Goal: Transaction & Acquisition: Purchase product/service

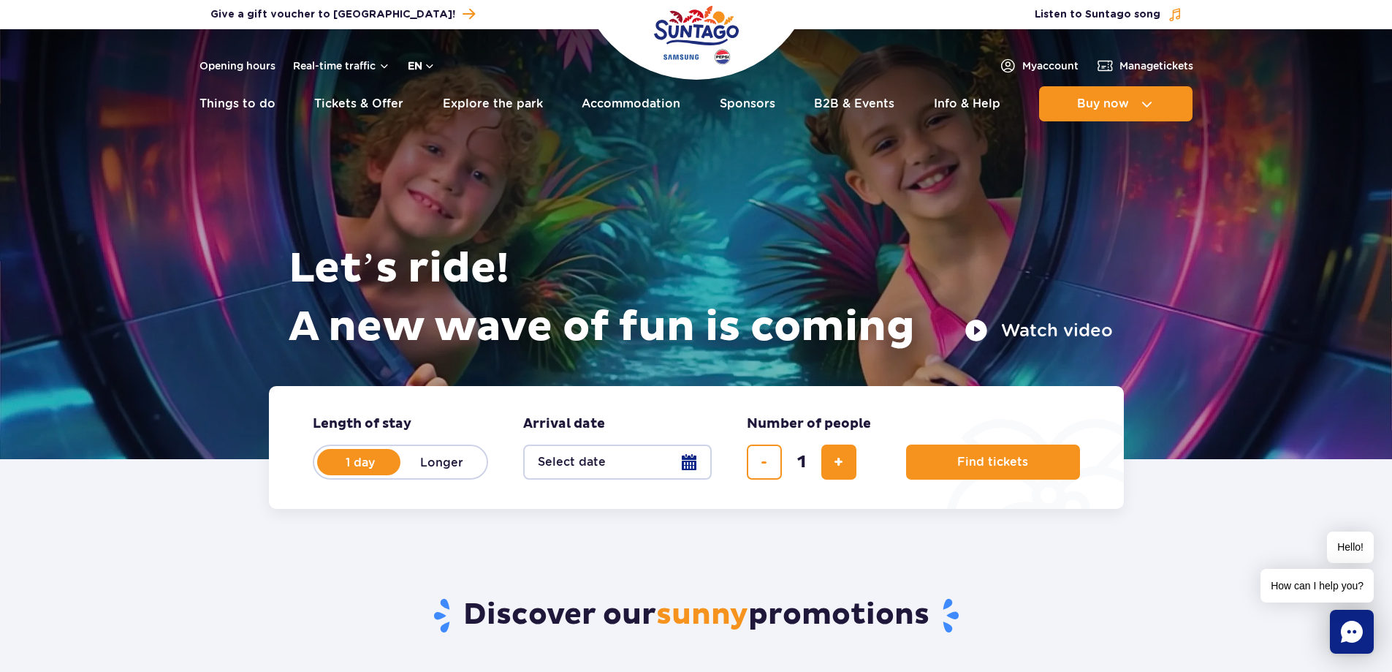
click at [414, 72] on div "Opening hours Real-time traffic en PL EN UA" at bounding box center [318, 66] width 236 height 18
click at [423, 66] on button "en" at bounding box center [422, 65] width 28 height 15
click at [439, 104] on span "PL" at bounding box center [442, 101] width 13 height 15
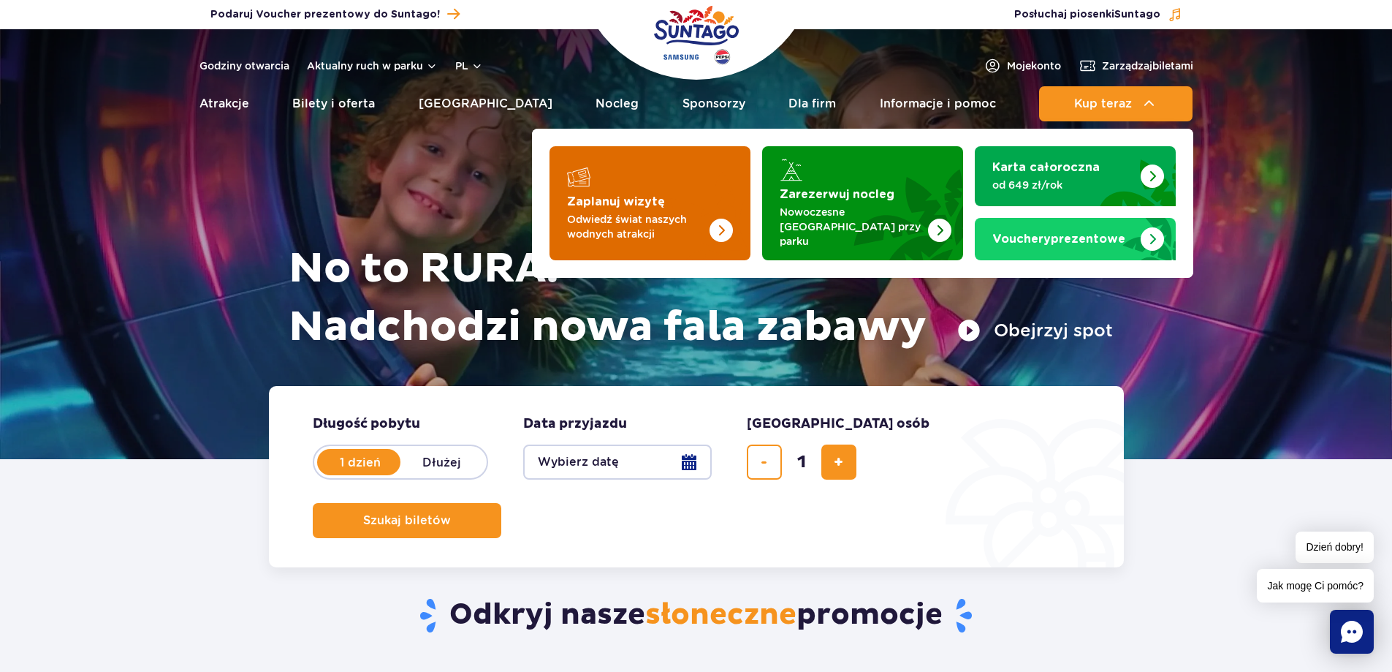
click at [675, 192] on img "Zaplanuj wizytę" at bounding box center [692, 203] width 116 height 114
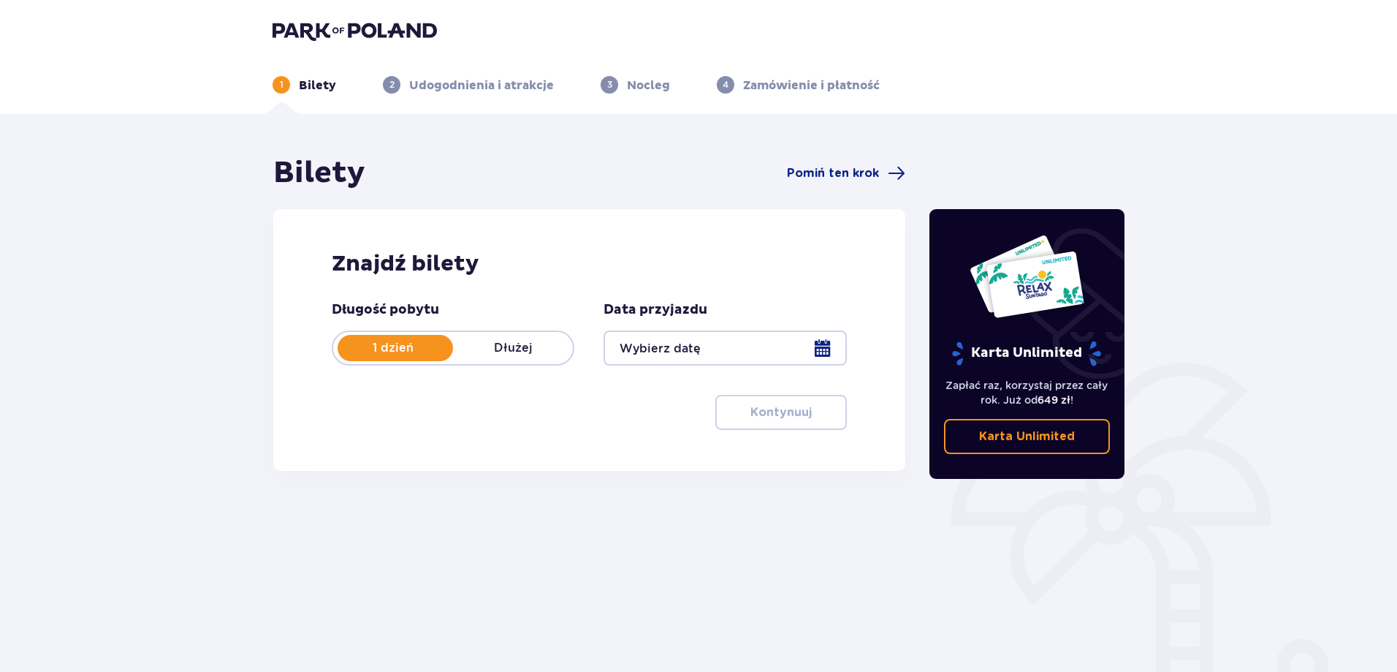
click at [748, 346] on div at bounding box center [725, 347] width 243 height 35
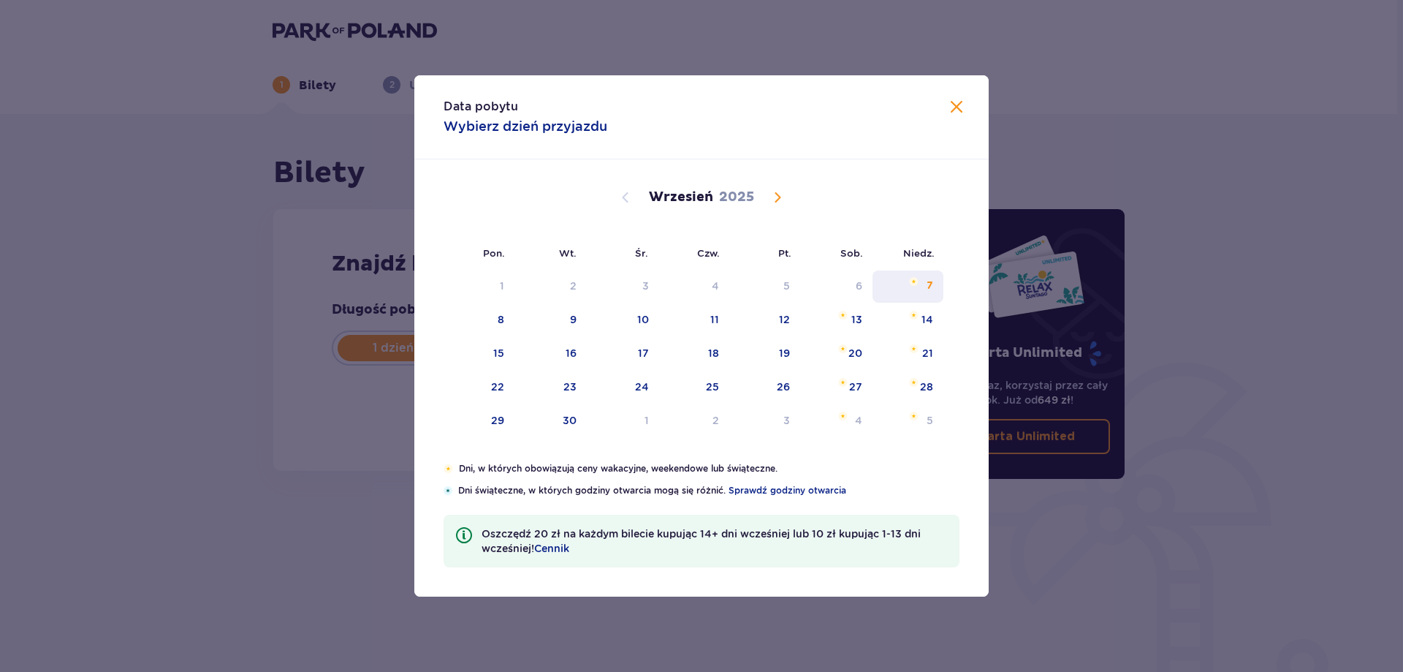
click at [927, 275] on div "7" at bounding box center [908, 286] width 71 height 32
type input "07.09.25"
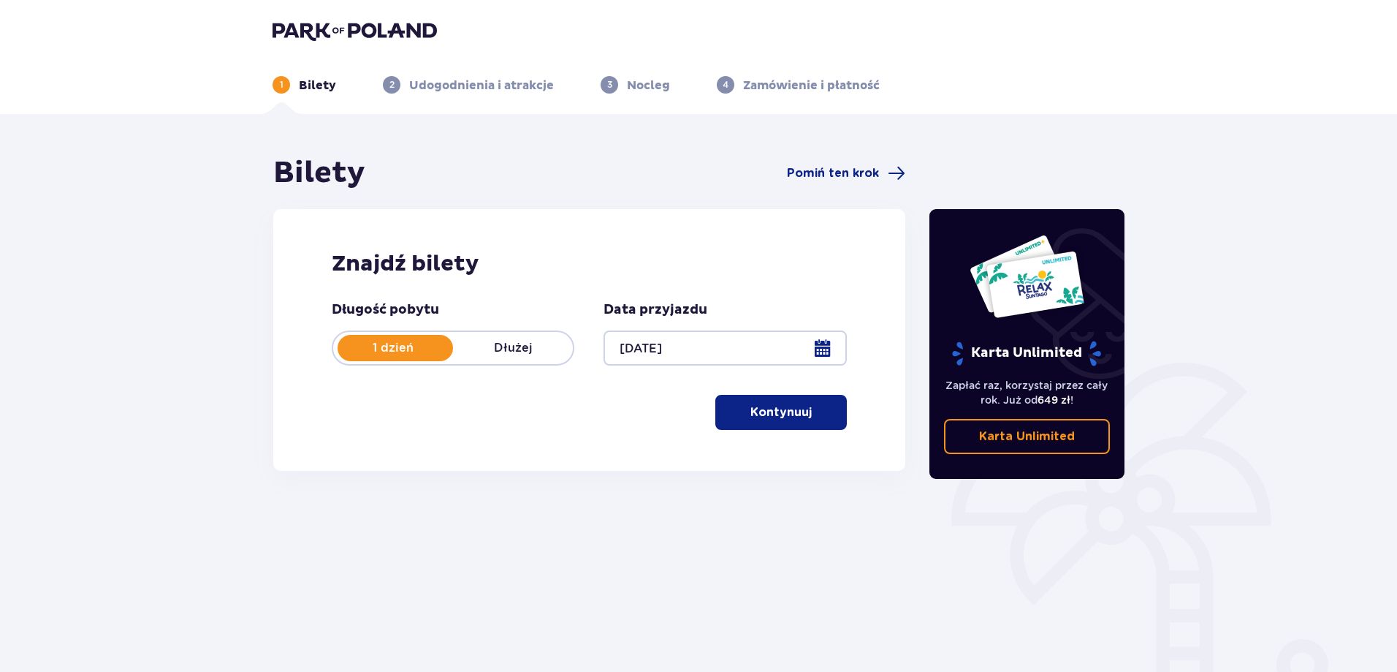
scroll to position [73, 0]
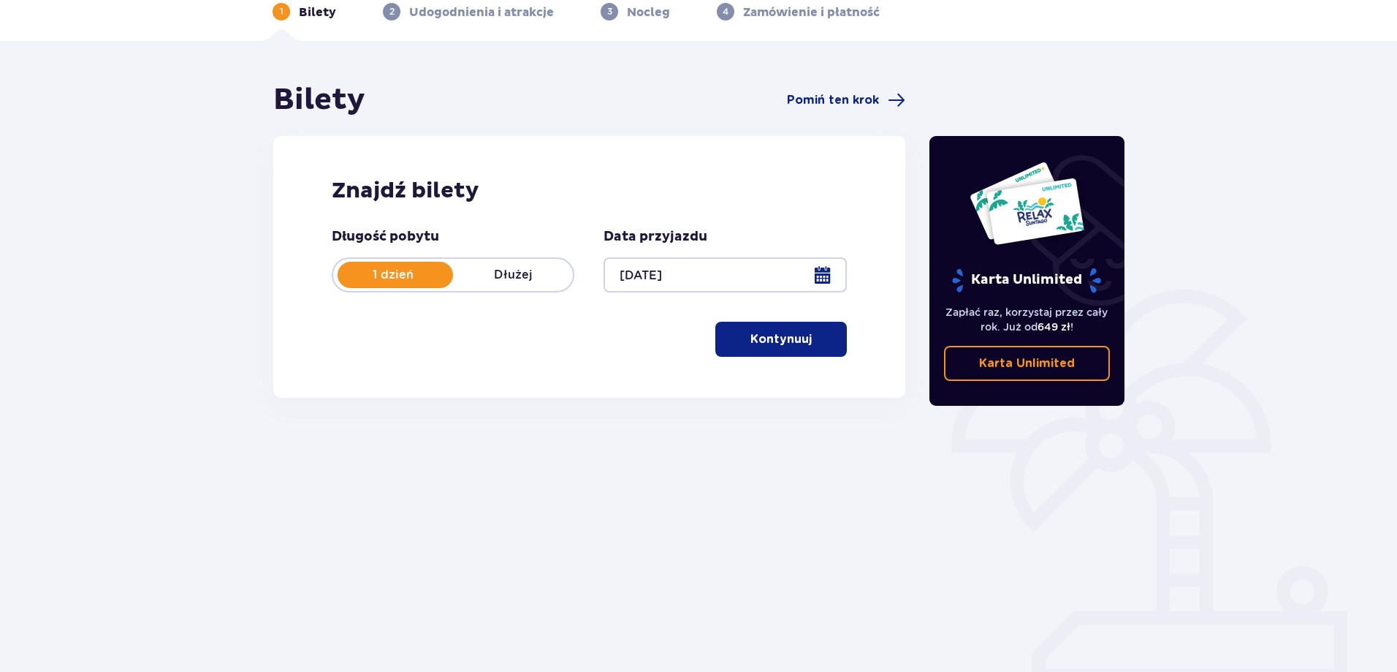
click at [738, 337] on button "Kontynuuj" at bounding box center [782, 339] width 132 height 35
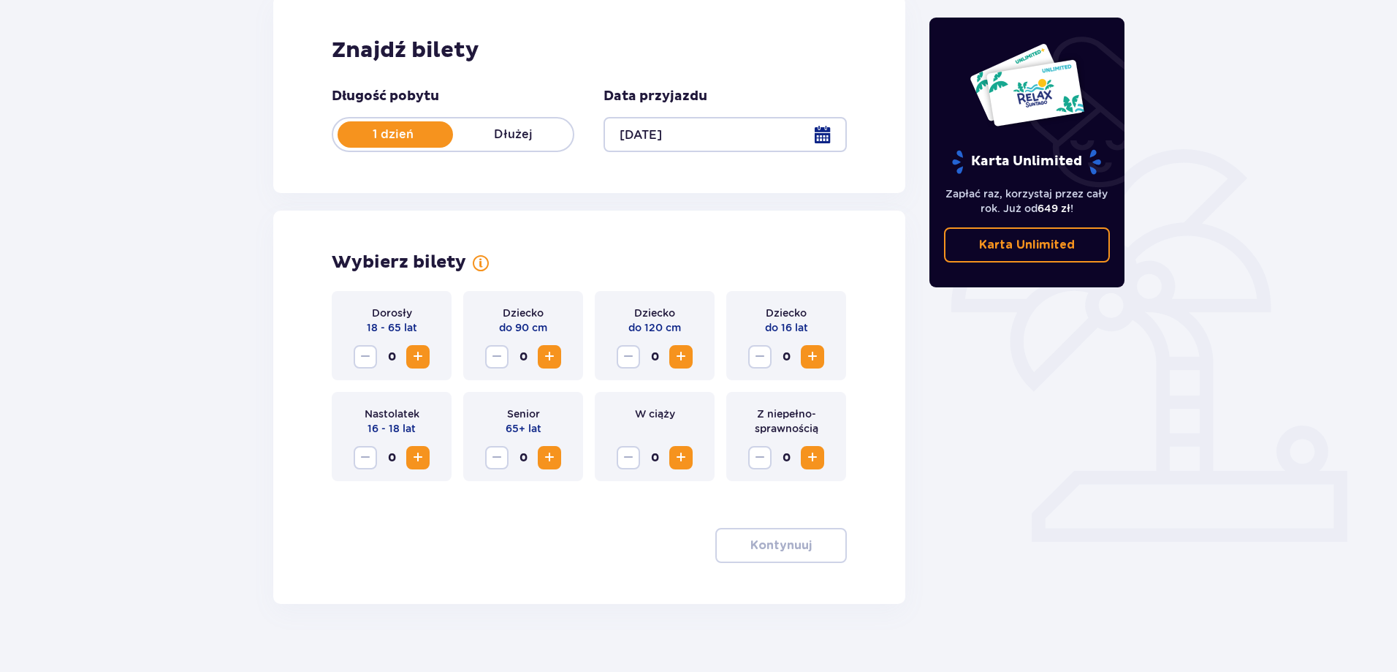
scroll to position [233, 0]
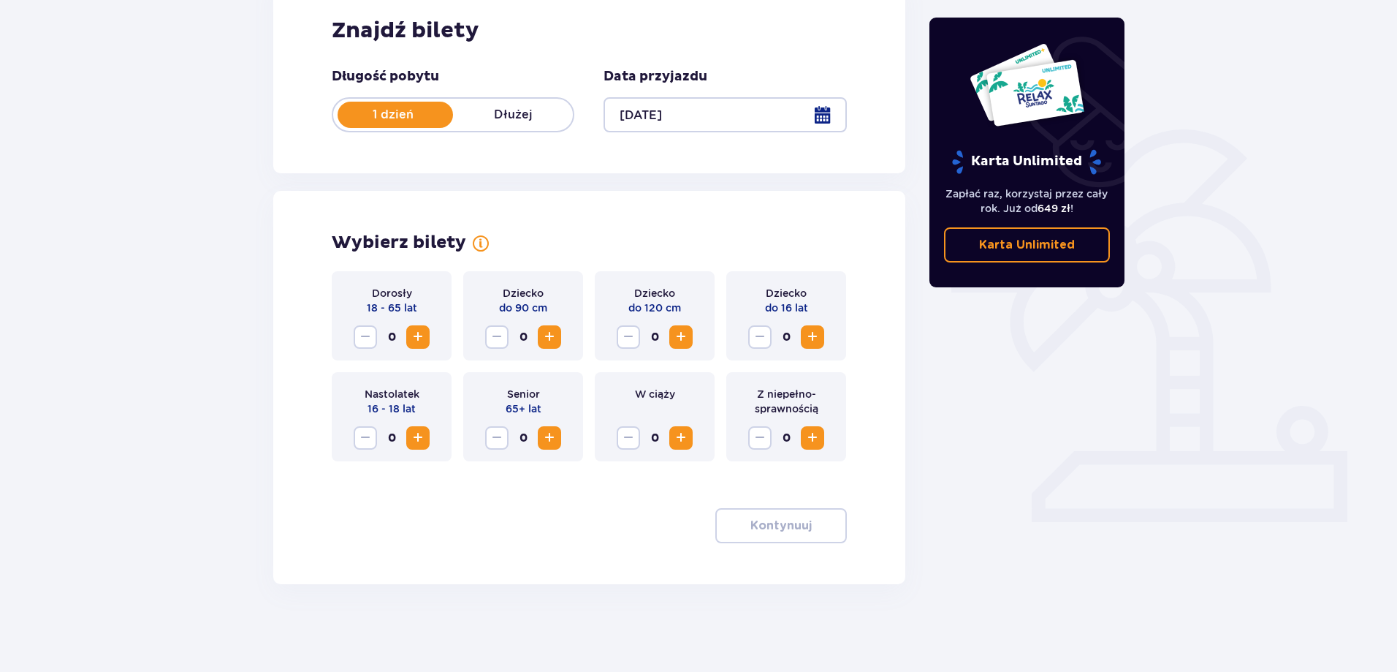
click at [669, 341] on div "0" at bounding box center [655, 336] width 76 height 23
click at [678, 341] on span "Increase" at bounding box center [681, 337] width 18 height 18
click at [547, 341] on span "Increase" at bounding box center [550, 337] width 18 height 18
click at [414, 334] on span "Increase" at bounding box center [418, 337] width 18 height 18
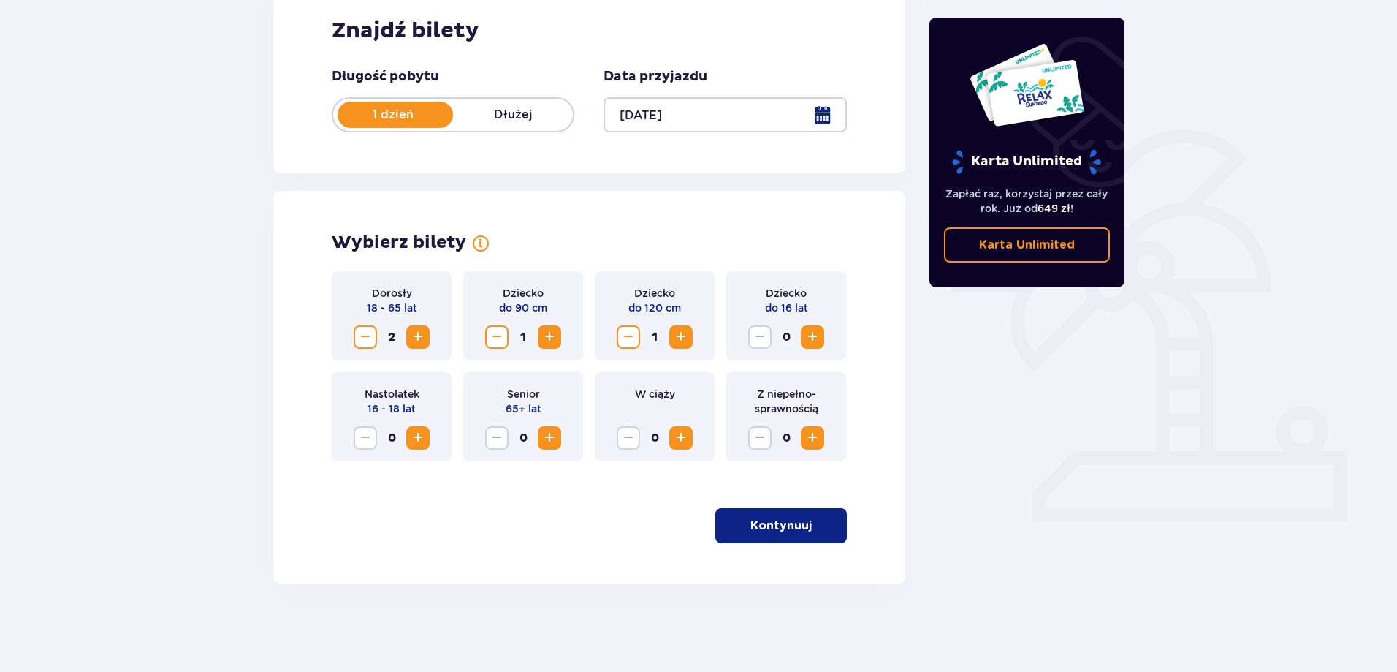
click at [804, 525] on button "Kontynuuj" at bounding box center [782, 525] width 132 height 35
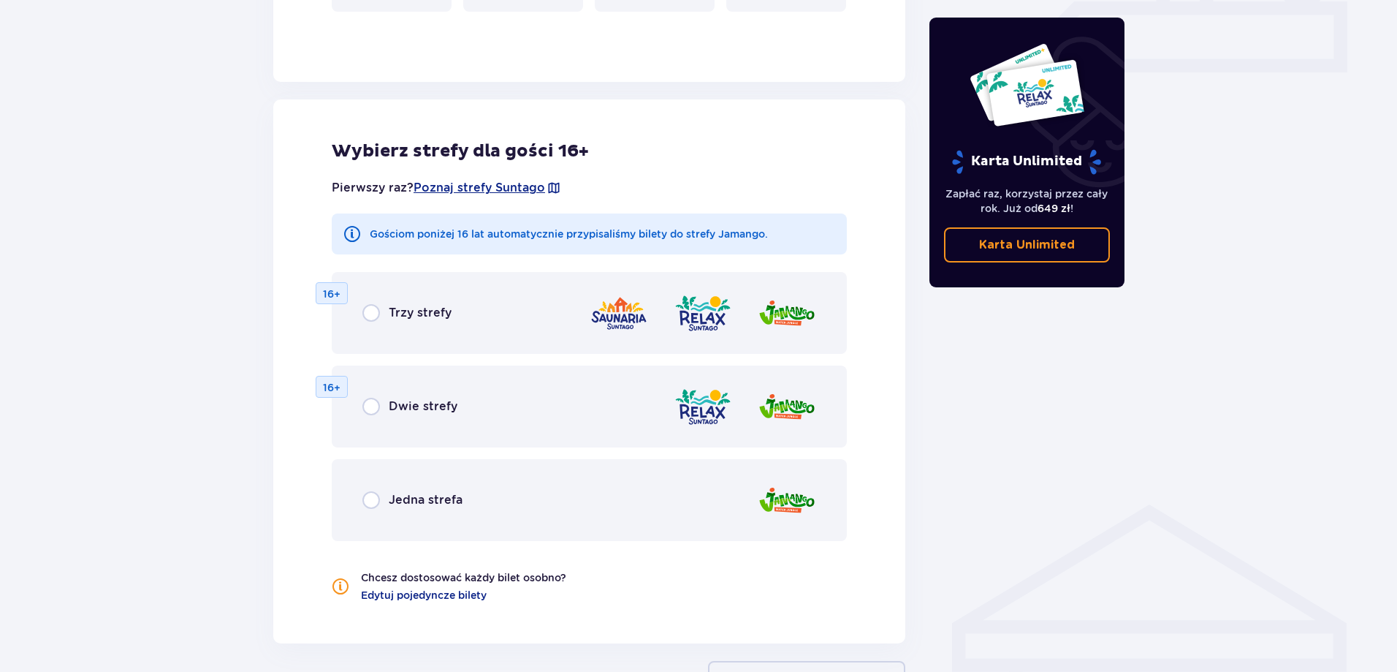
scroll to position [747, 0]
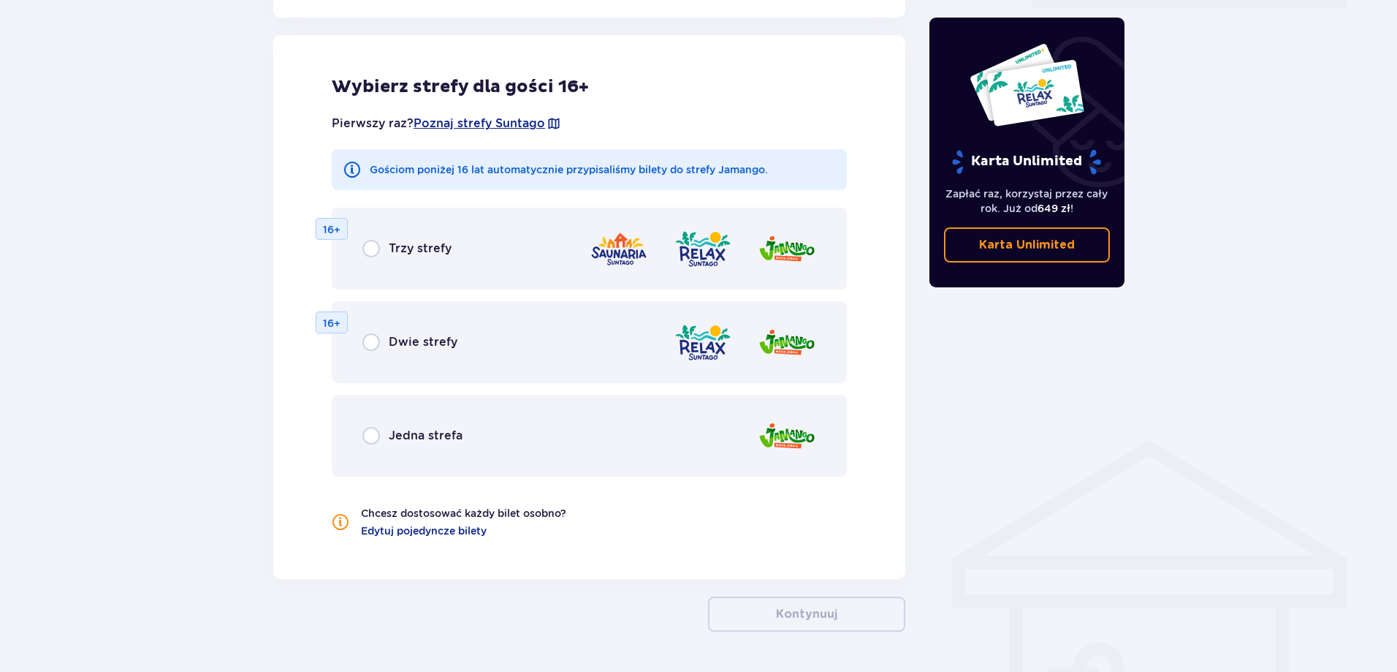
click at [418, 444] on p "Jedna strefa" at bounding box center [426, 436] width 74 height 16
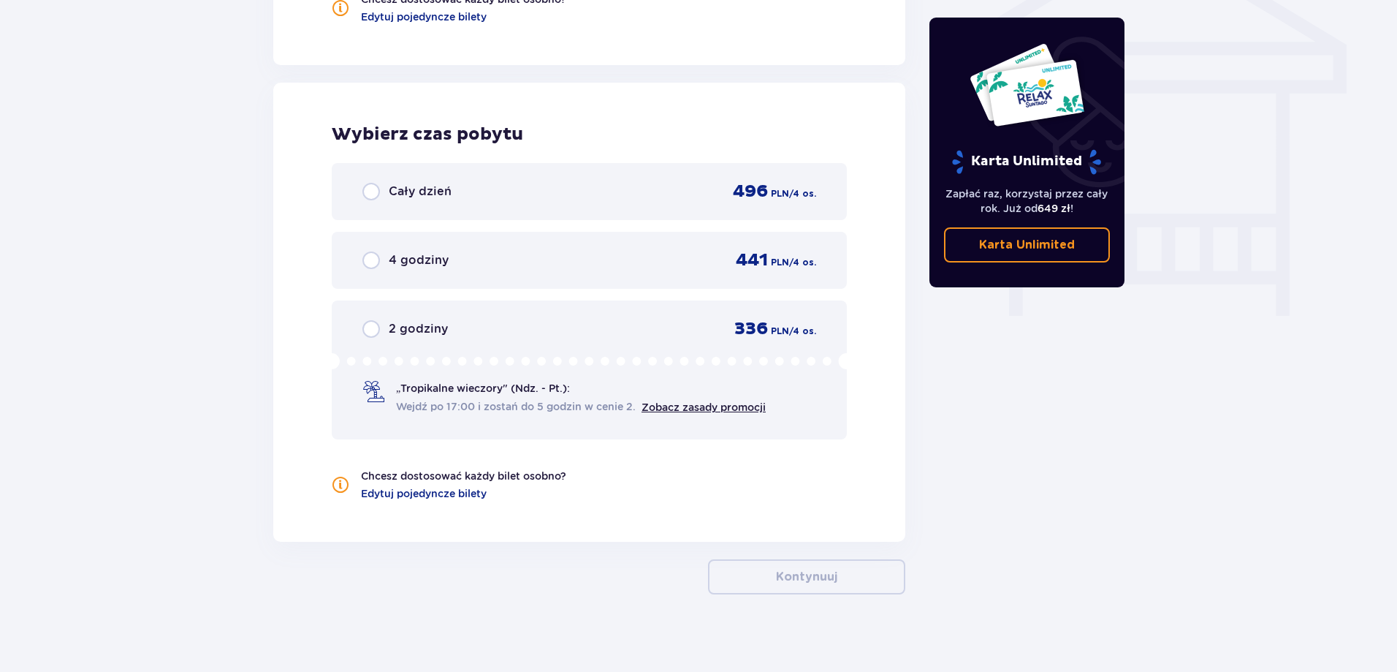
scroll to position [1271, 0]
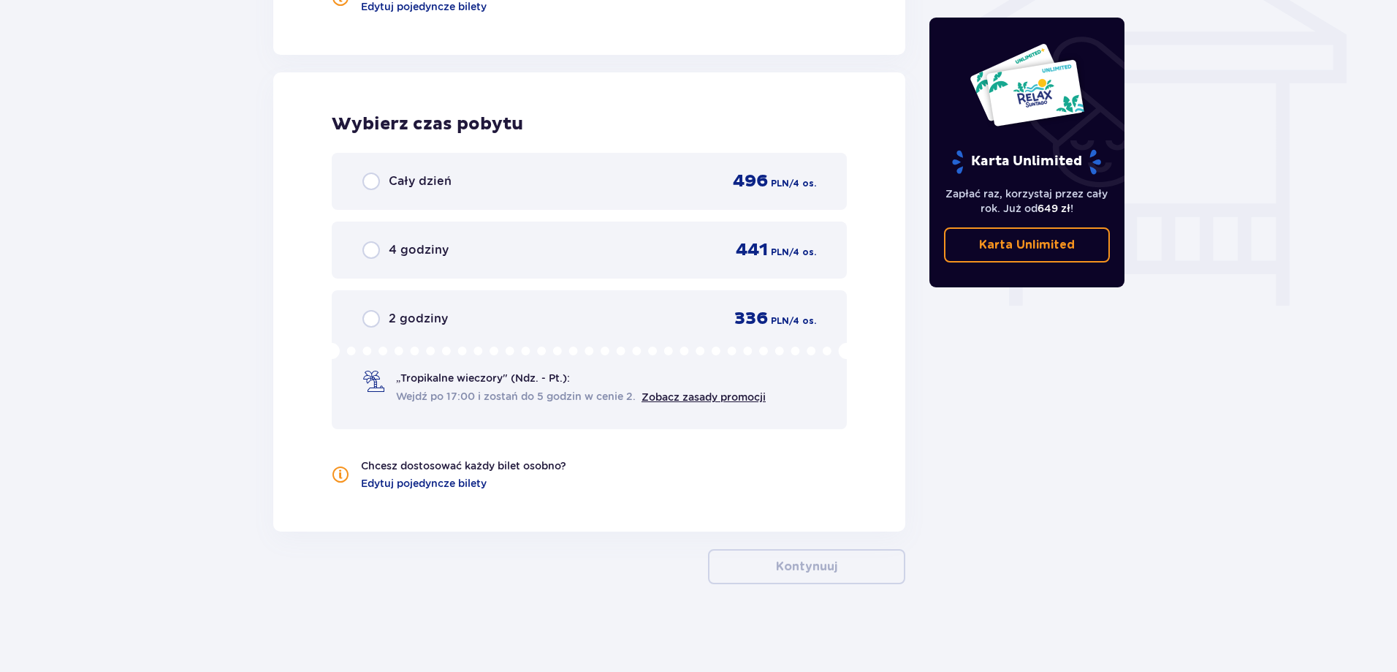
click at [545, 328] on div "2 godziny 336 PLN / 4 os." at bounding box center [590, 319] width 454 height 22
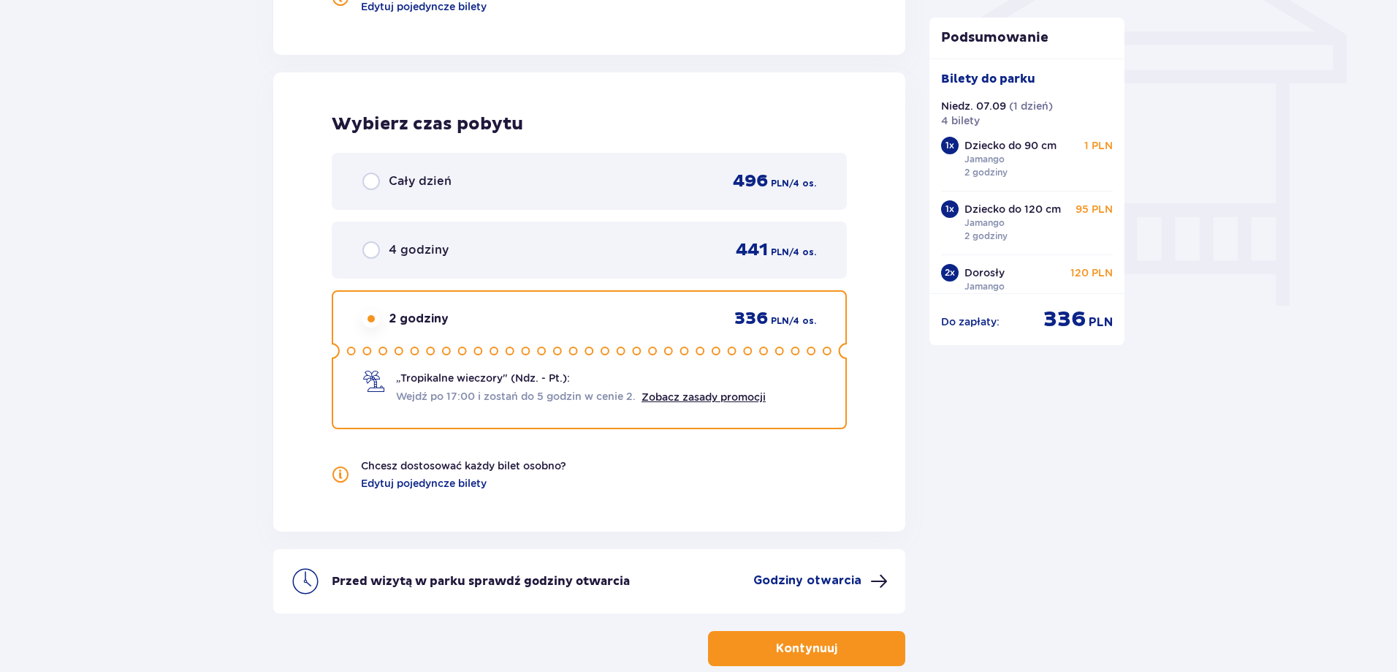
click at [574, 262] on div "4 godziny 441 PLN / 4 os." at bounding box center [589, 249] width 515 height 57
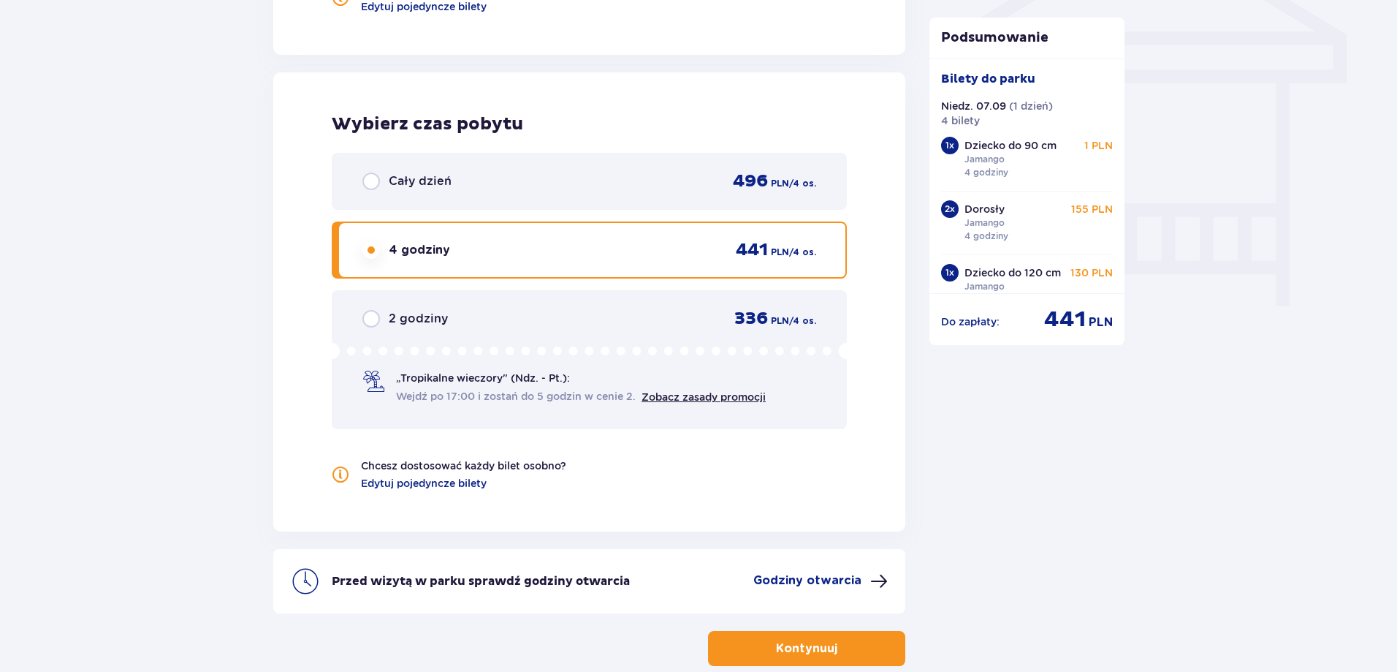
click at [524, 333] on div "2 godziny 336 PLN / 4 os. „Tropikalne wieczory" (Ndz. - Pt.): Wejdź po 17:00 i …" at bounding box center [589, 359] width 515 height 139
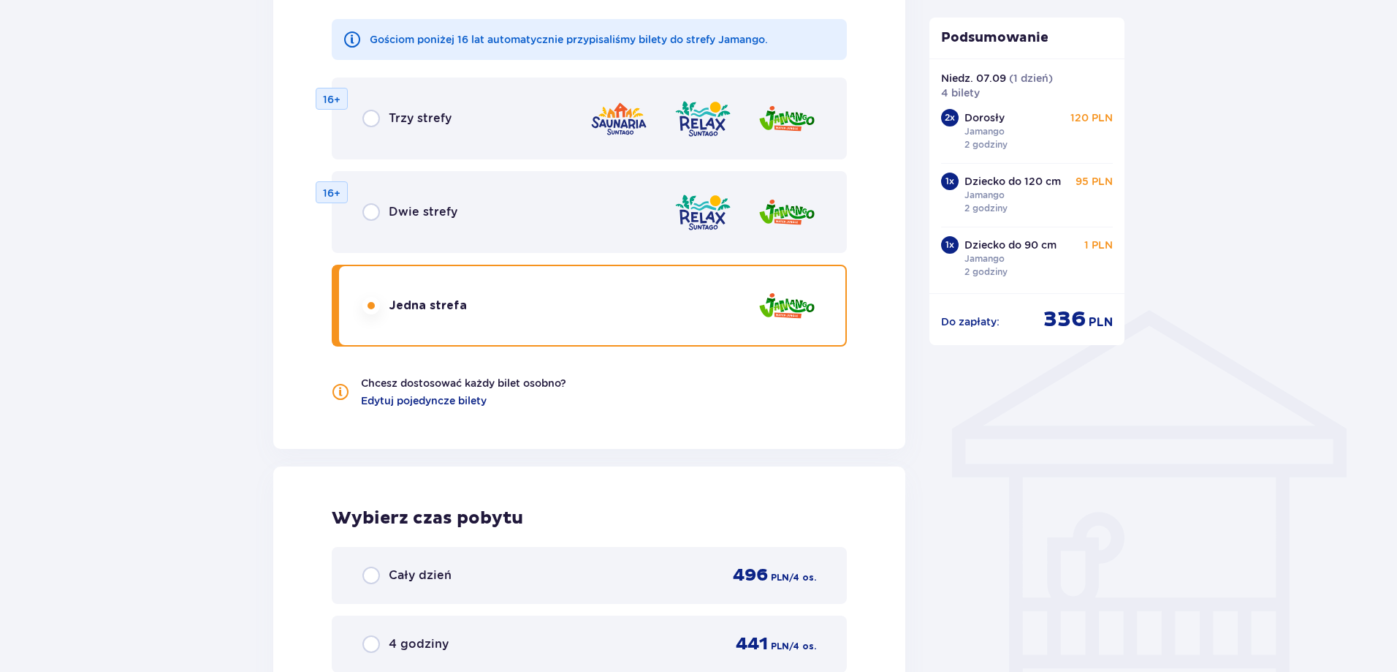
scroll to position [439, 0]
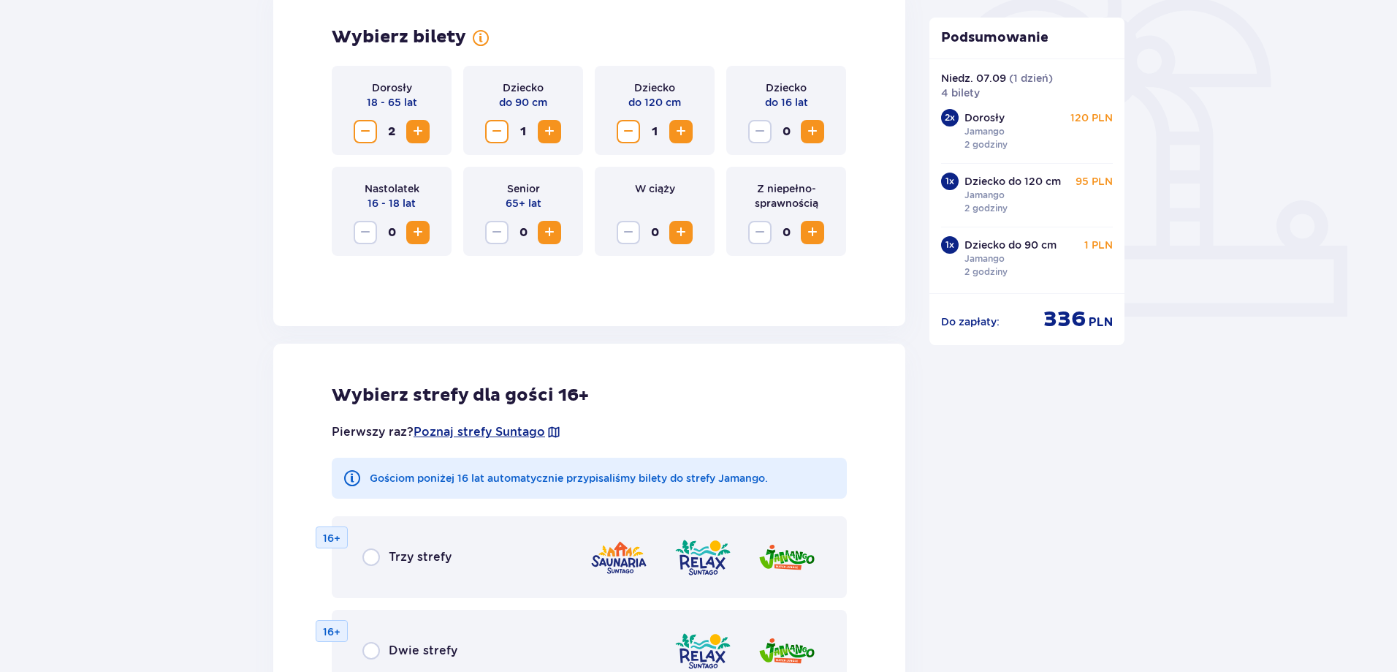
click at [367, 135] on span "Decrease" at bounding box center [366, 132] width 18 height 18
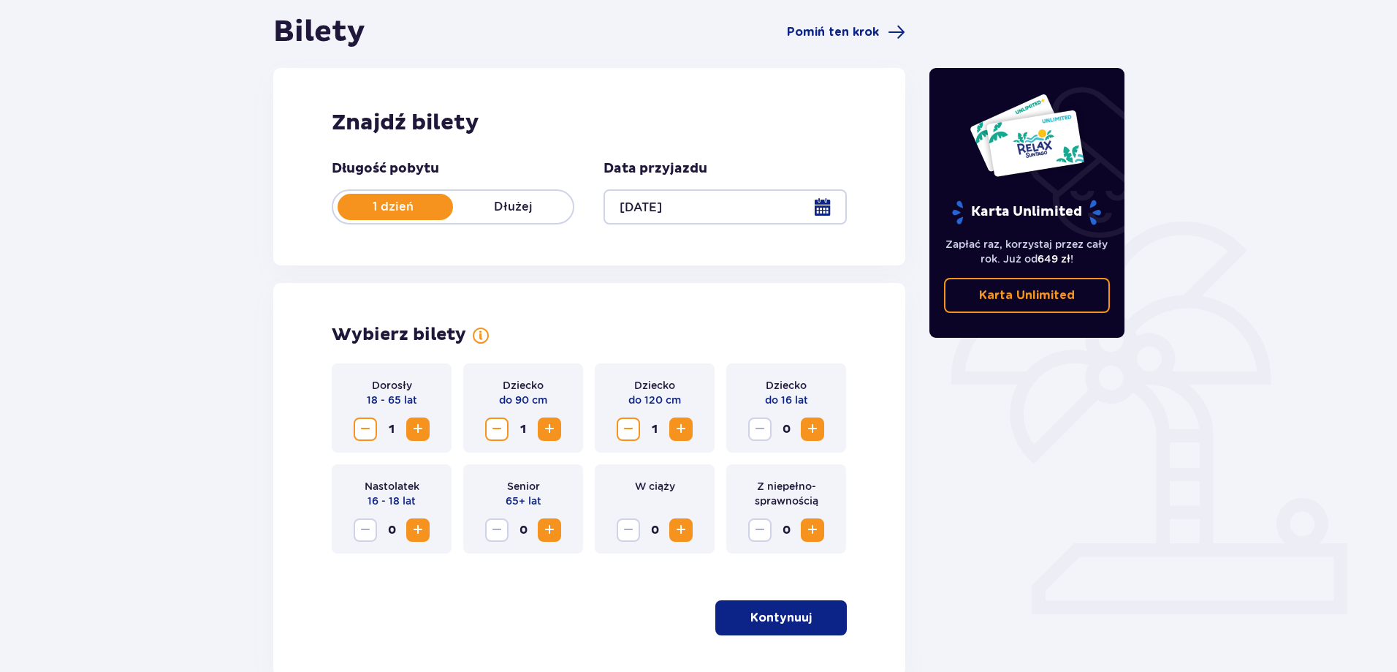
scroll to position [233, 0]
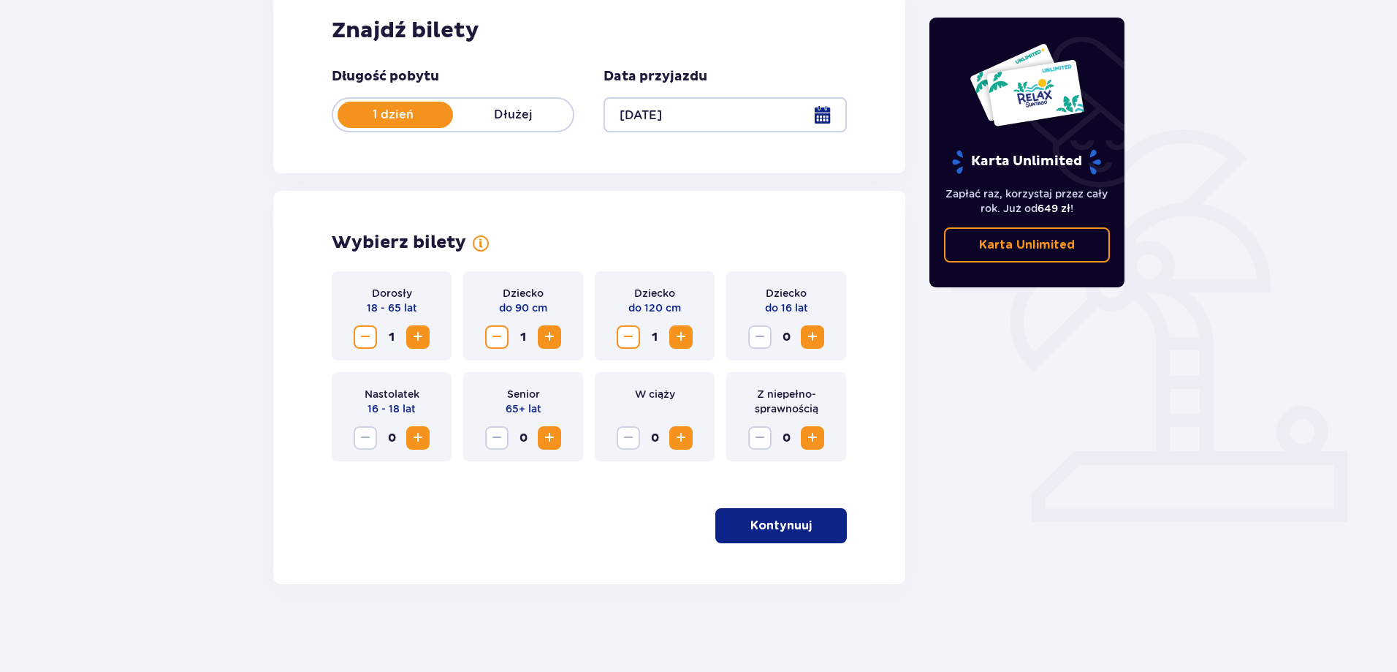
click at [740, 511] on button "Kontynuuj" at bounding box center [782, 525] width 132 height 35
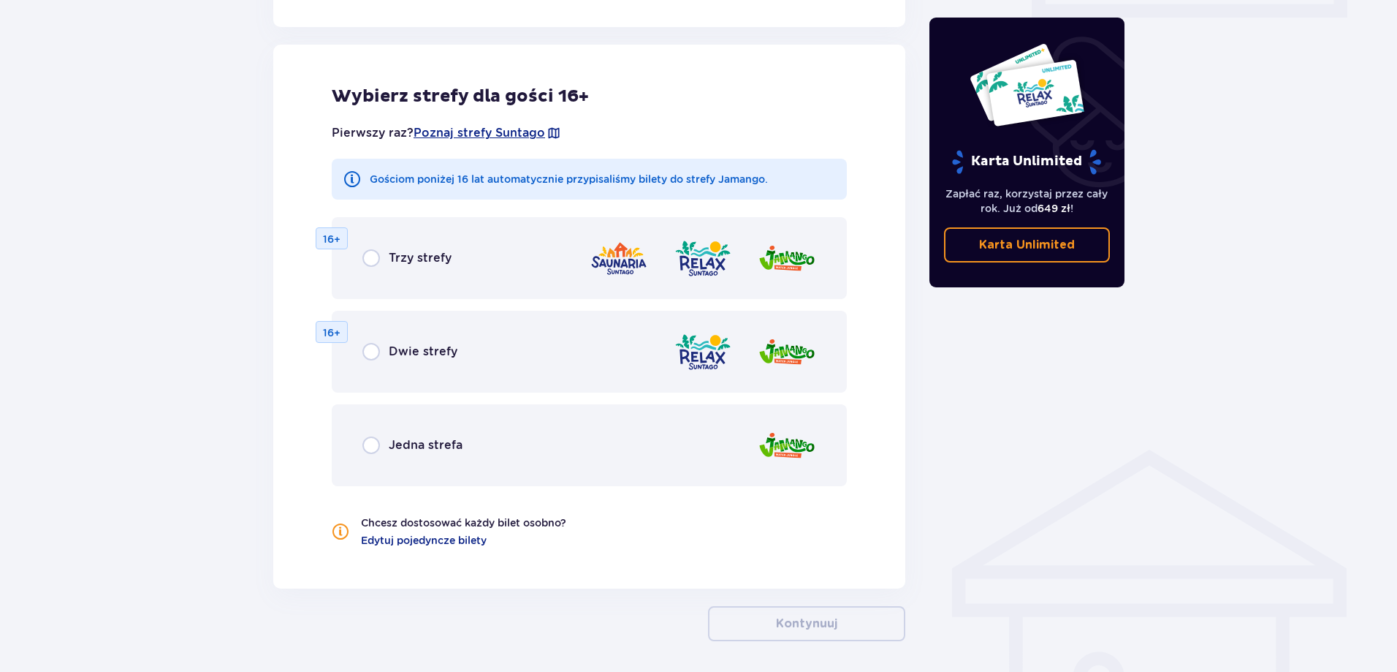
scroll to position [747, 0]
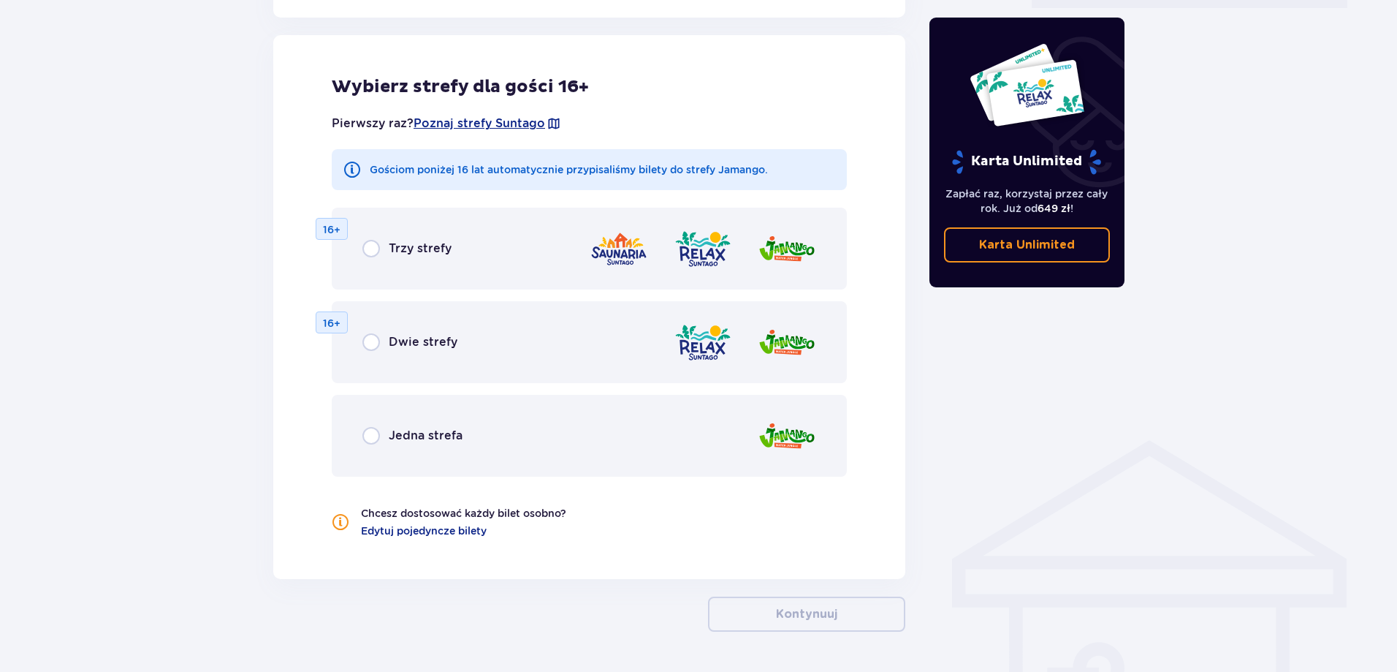
click at [440, 439] on p "Jedna strefa" at bounding box center [426, 436] width 74 height 16
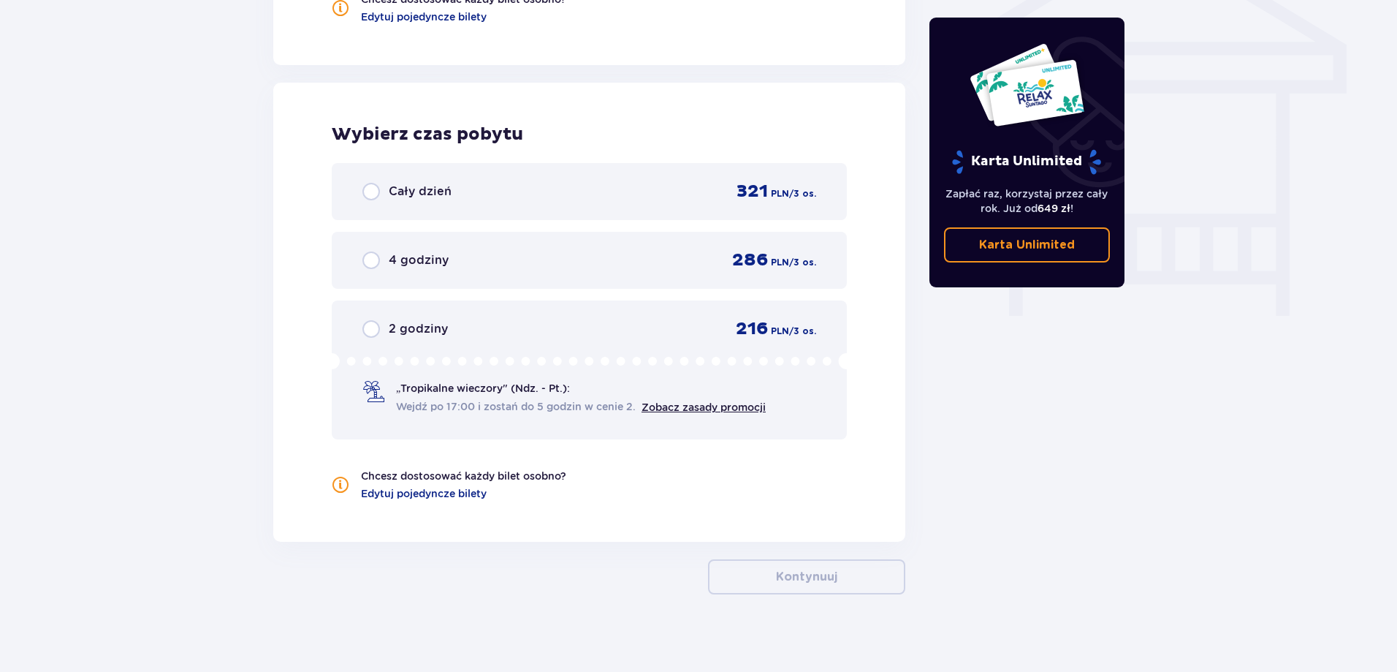
scroll to position [1271, 0]
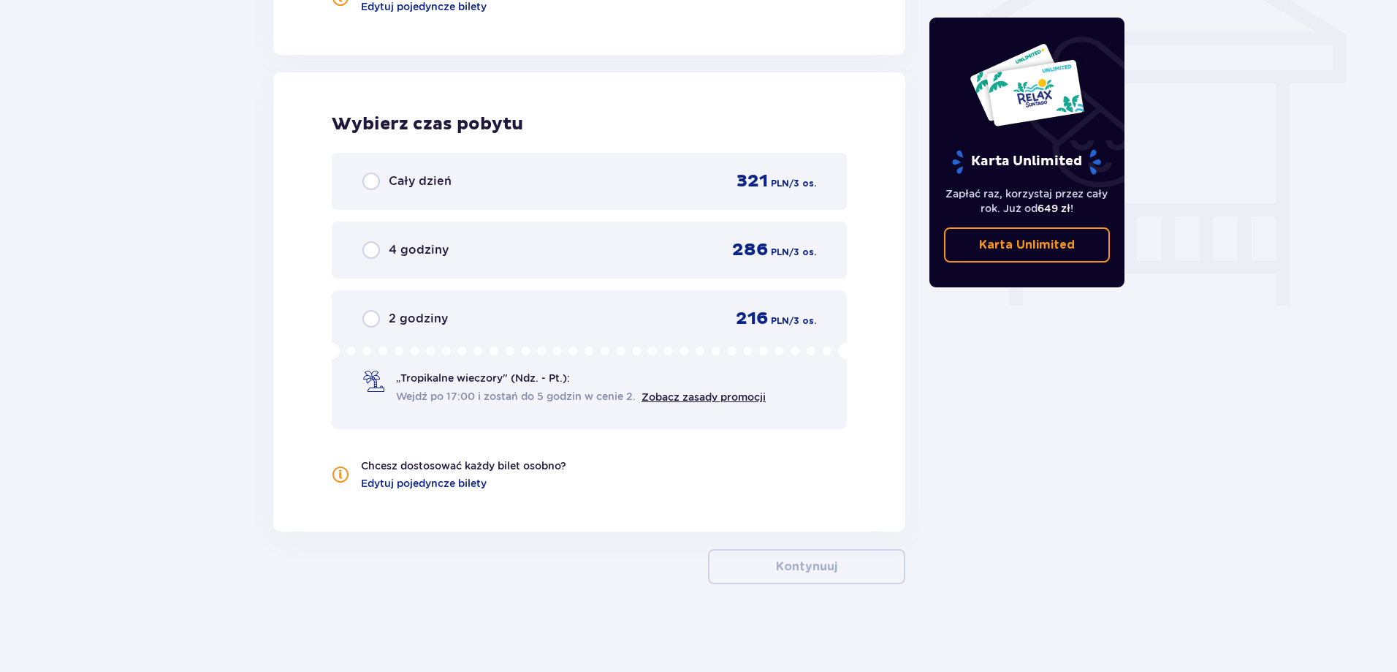
click at [490, 327] on div "2 godziny 216 PLN / 3 os." at bounding box center [590, 319] width 454 height 22
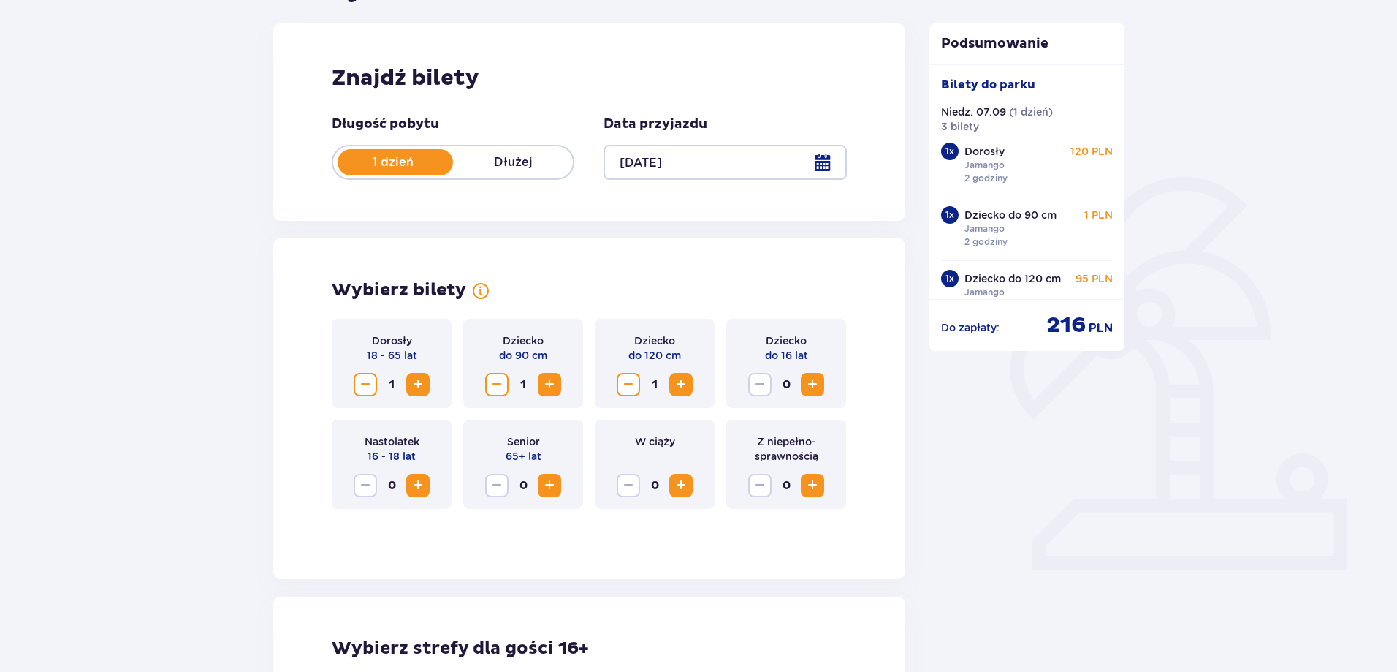
scroll to position [0, 0]
